Goal: Find specific page/section: Find specific page/section

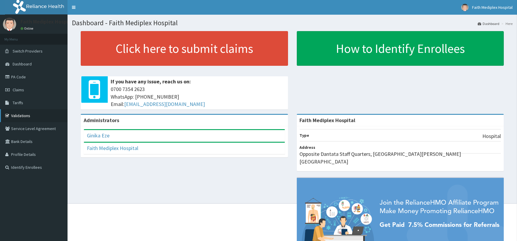
click at [30, 111] on link "Validations" at bounding box center [34, 115] width 68 height 13
click at [27, 112] on link "Validations" at bounding box center [34, 115] width 68 height 13
click at [27, 114] on link "Validations" at bounding box center [34, 115] width 68 height 13
